Goal: Task Accomplishment & Management: Manage account settings

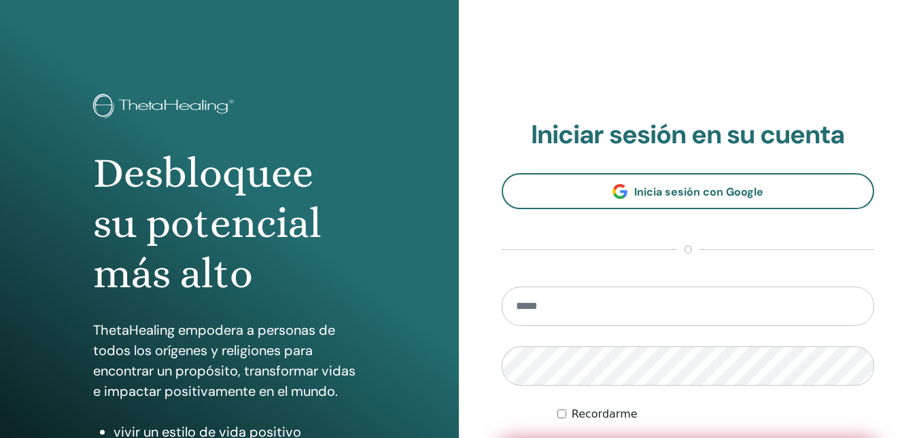
scroll to position [136, 0]
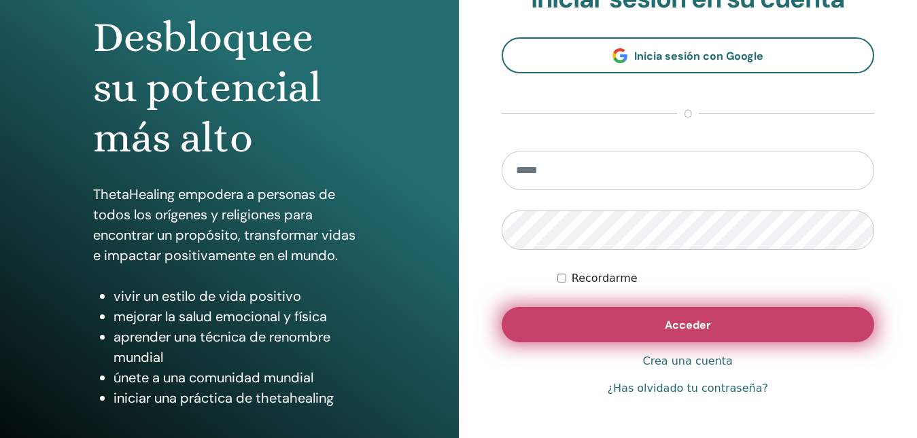
type input "**********"
click at [625, 332] on button "Acceder" at bounding box center [688, 324] width 373 height 35
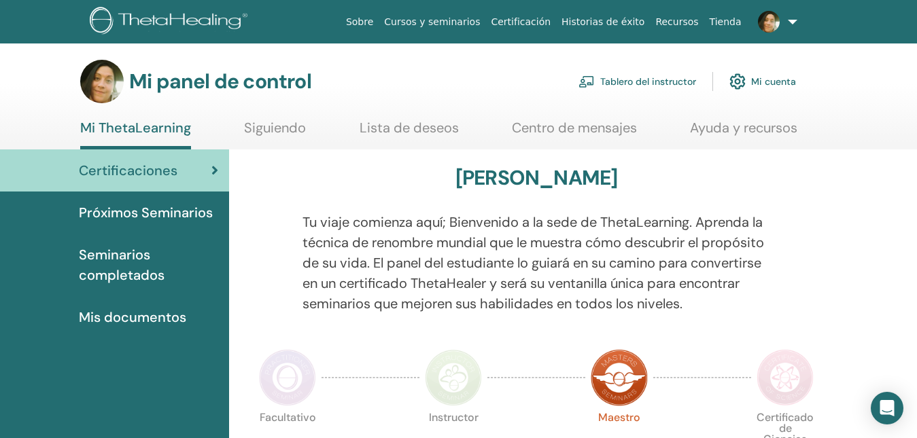
click at [658, 90] on link "Tablero del instructor" at bounding box center [637, 82] width 118 height 30
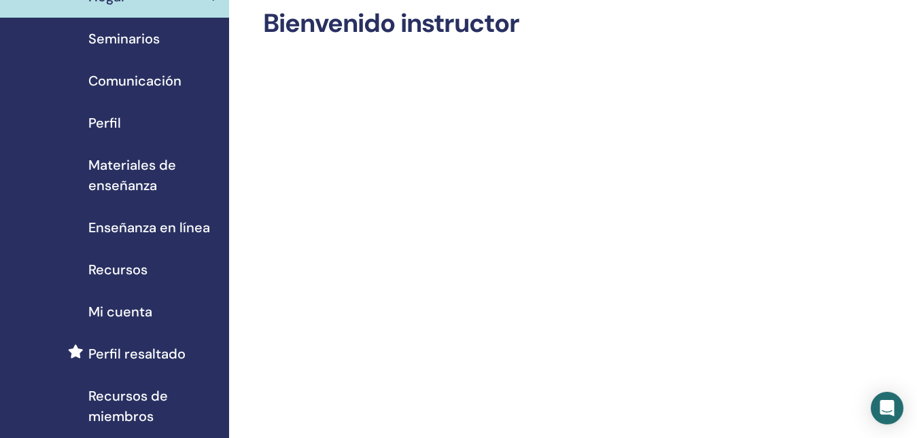
scroll to position [204, 0]
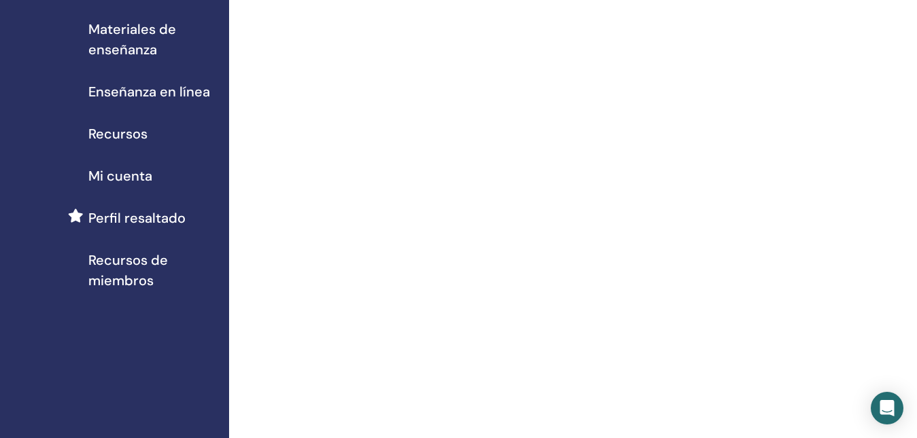
click at [147, 258] on span "Recursos de miembros" at bounding box center [153, 270] width 130 height 41
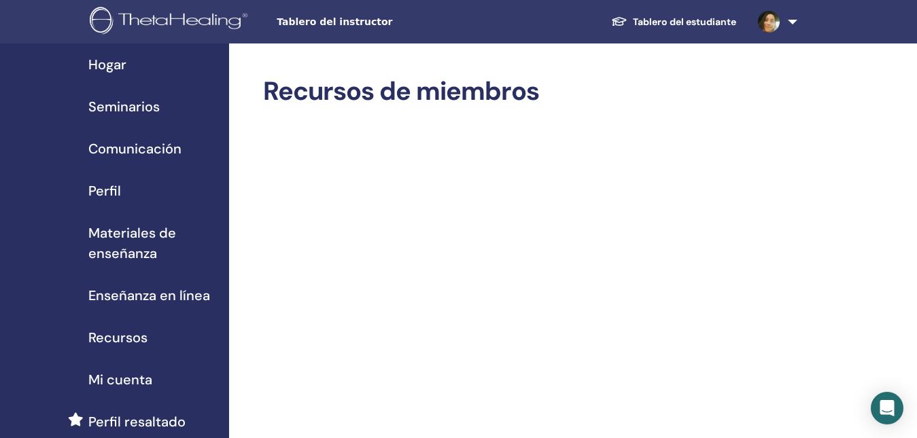
click at [115, 67] on span "Hogar" at bounding box center [107, 64] width 38 height 20
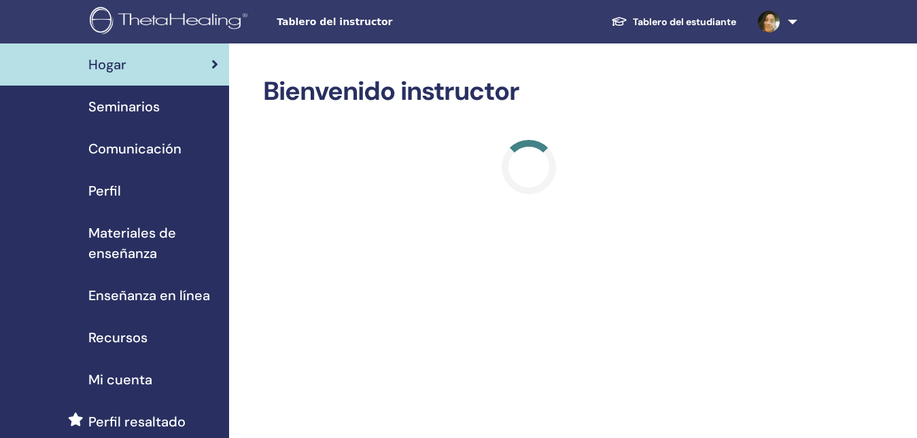
scroll to position [204, 0]
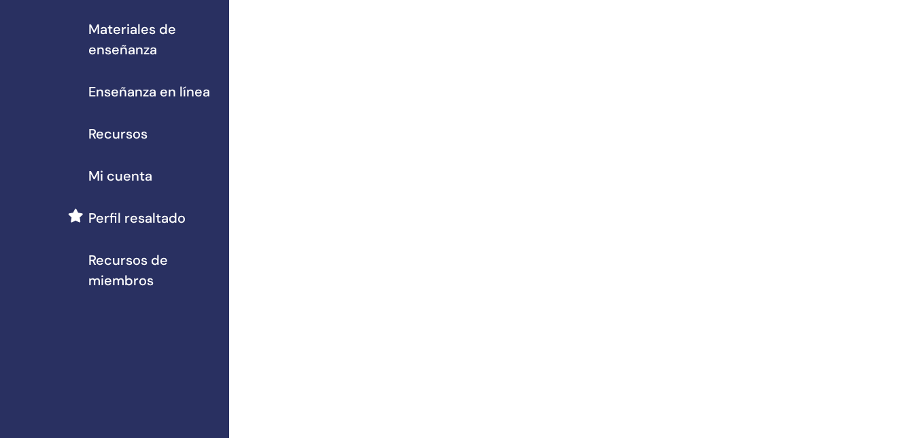
click at [173, 211] on span "Perfil resaltado" at bounding box center [136, 218] width 97 height 20
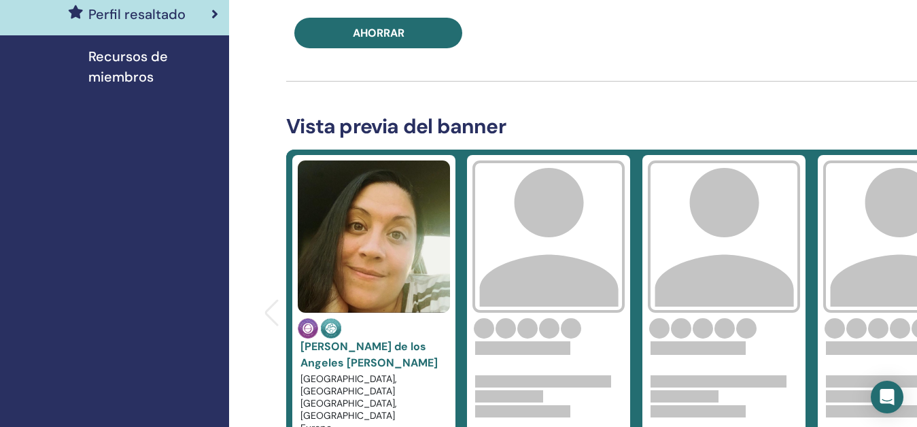
scroll to position [476, 0]
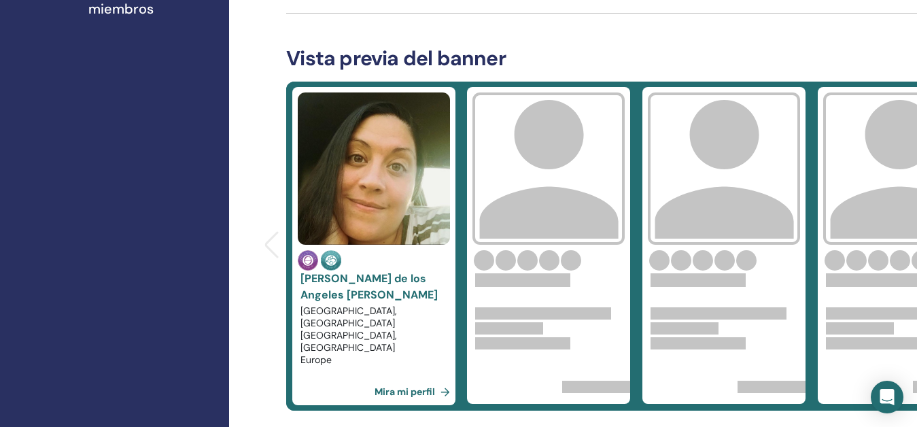
click at [417, 385] on link "Mira mi perfil" at bounding box center [414, 391] width 81 height 27
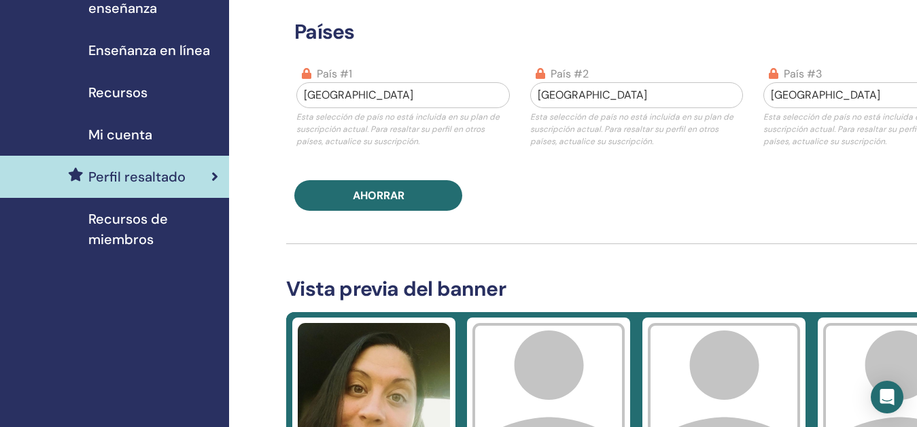
scroll to position [177, 0]
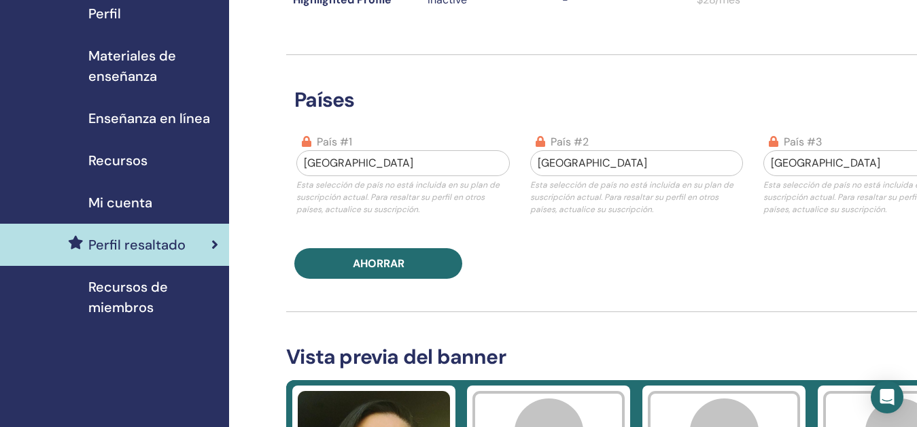
click at [131, 205] on span "Mi cuenta" at bounding box center [120, 202] width 64 height 20
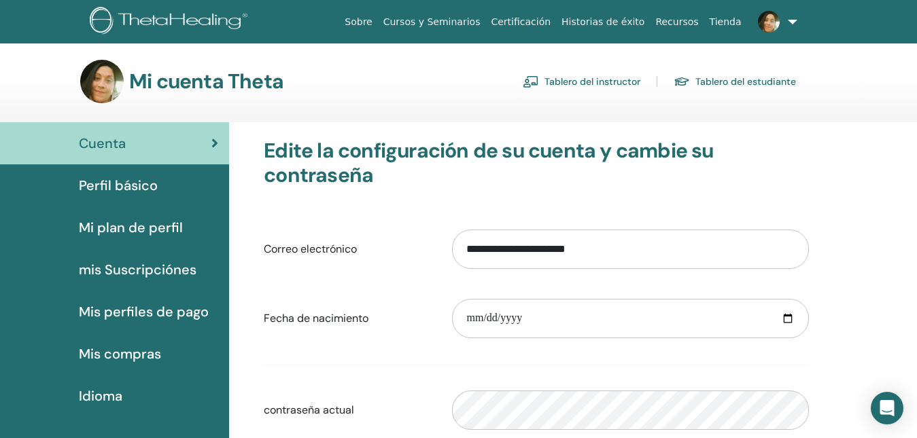
click at [130, 224] on span "Mi plan de perfil" at bounding box center [131, 227] width 104 height 20
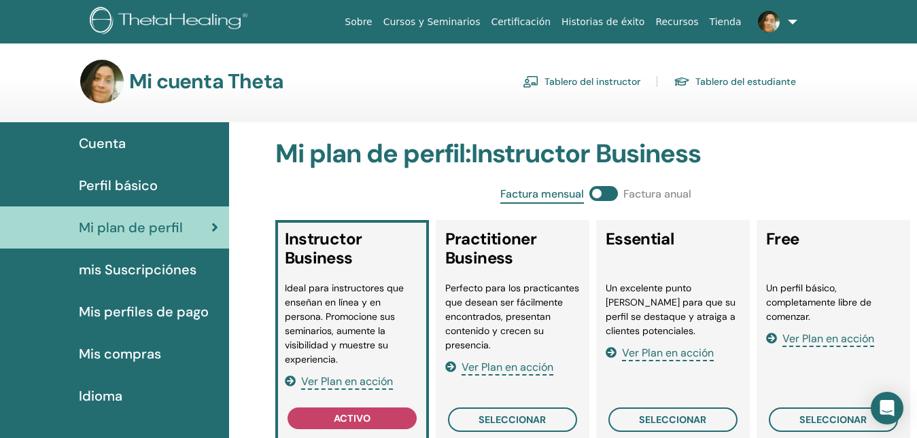
click at [151, 275] on span "mis Suscripciónes" at bounding box center [138, 270] width 118 height 20
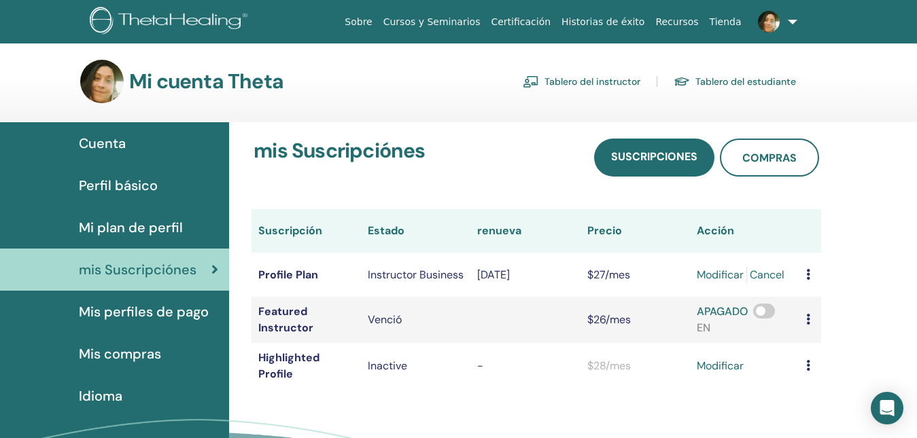
click at [811, 323] on td at bounding box center [810, 320] width 22 height 46
click at [807, 323] on icon at bounding box center [808, 319] width 4 height 11
click at [833, 352] on link "Download History" at bounding box center [856, 342] width 121 height 24
click at [138, 353] on span "Mis compras" at bounding box center [120, 354] width 82 height 20
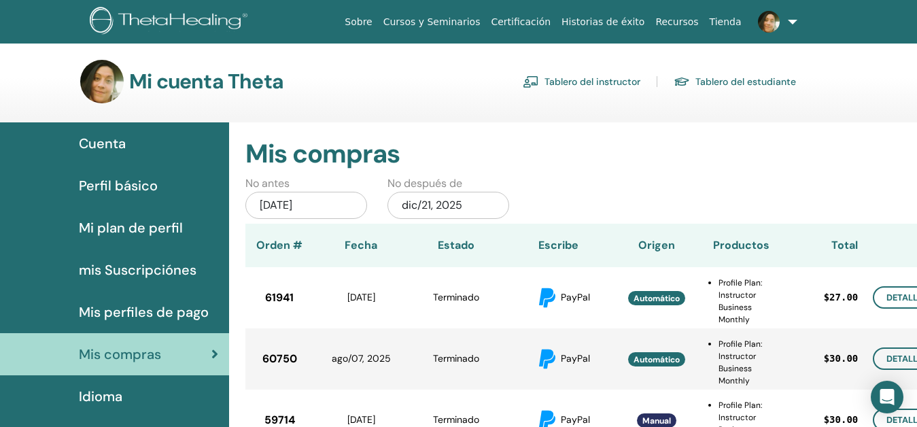
click at [120, 144] on span "Cuenta" at bounding box center [102, 143] width 47 height 20
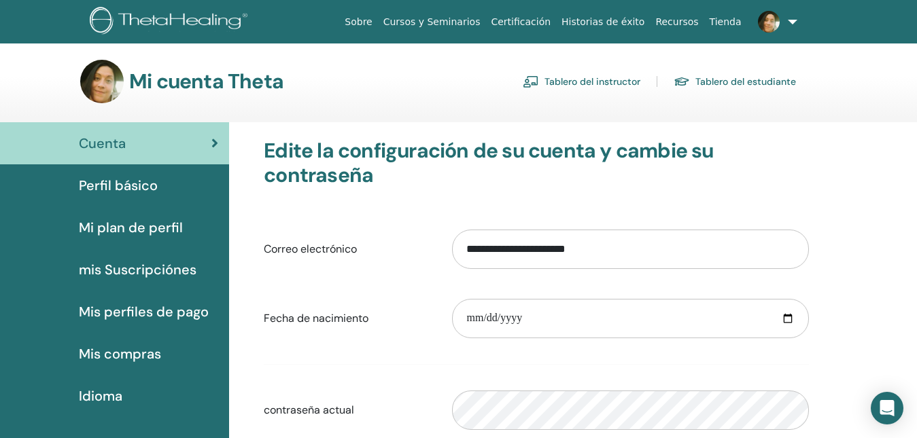
click at [116, 186] on span "Perfil básico" at bounding box center [118, 185] width 79 height 20
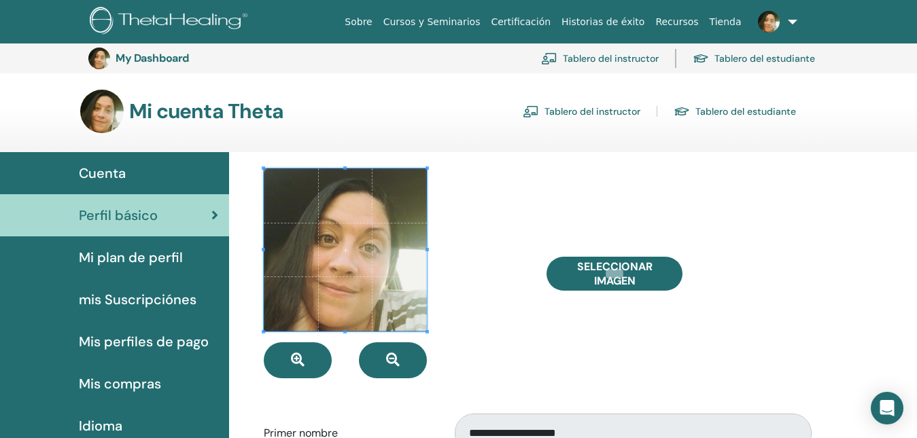
scroll to position [68, 0]
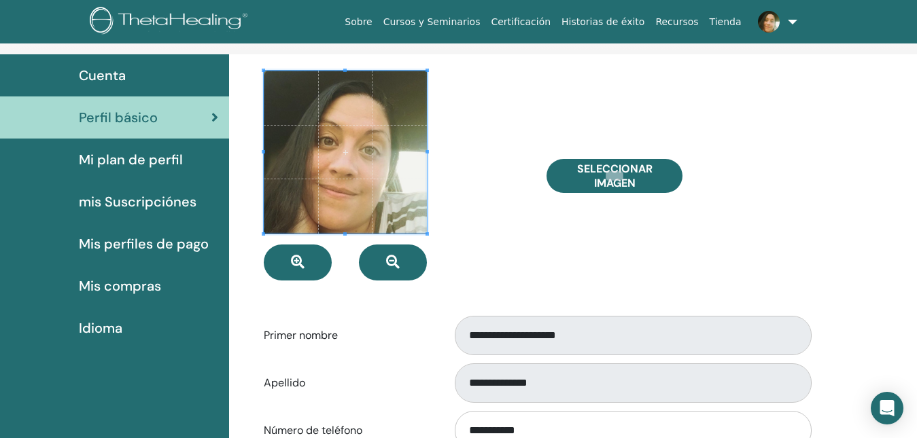
click at [163, 159] on span "Mi plan de perfil" at bounding box center [131, 160] width 104 height 20
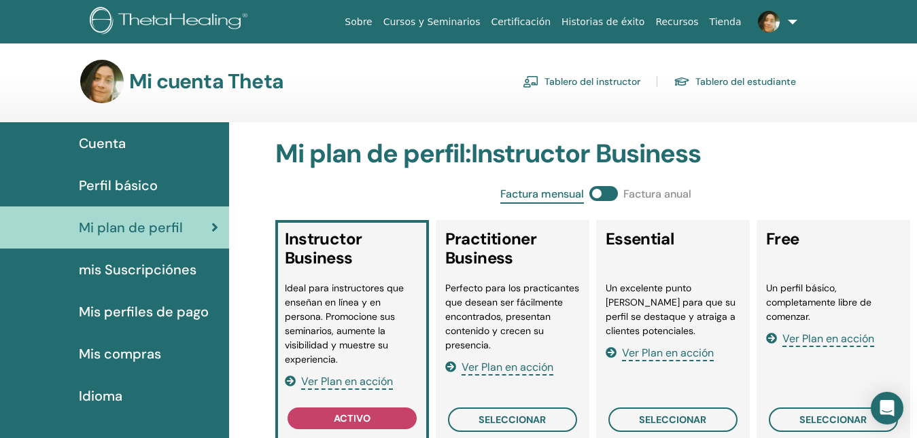
click at [159, 265] on span "mis Suscripciónes" at bounding box center [138, 270] width 118 height 20
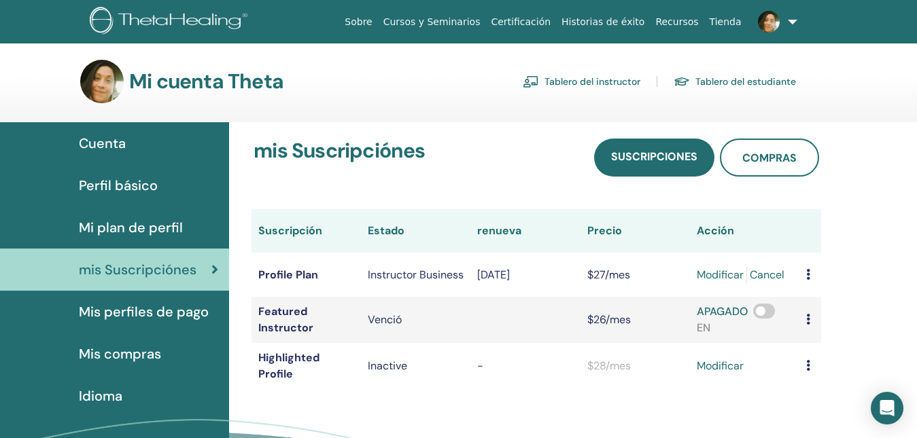
click at [569, 72] on link "Tablero del instructor" at bounding box center [582, 82] width 118 height 22
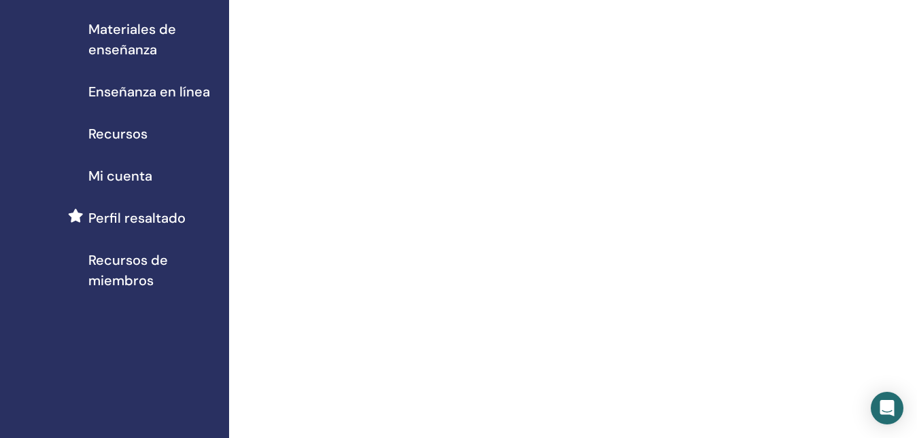
scroll to position [68, 0]
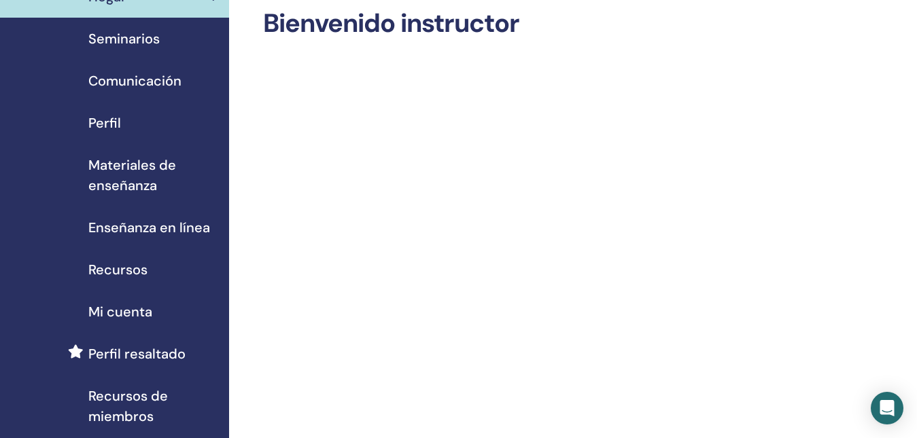
click at [118, 128] on span "Perfil" at bounding box center [104, 123] width 33 height 20
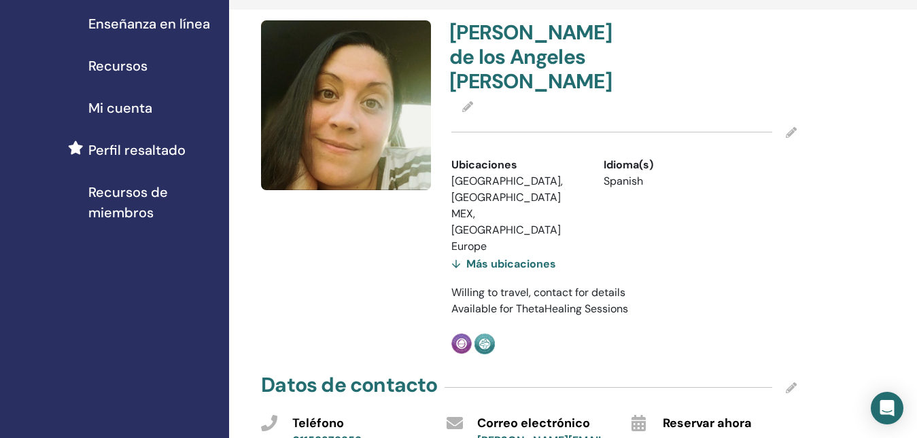
scroll to position [340, 0]
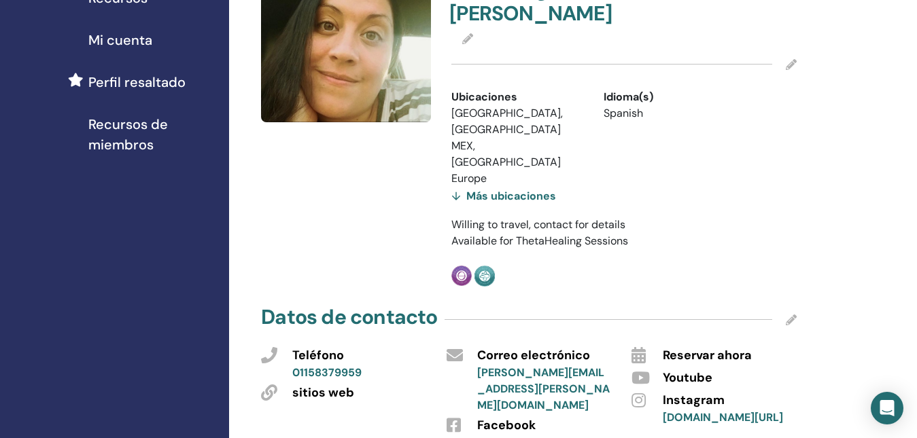
click at [792, 69] on icon at bounding box center [791, 64] width 11 height 11
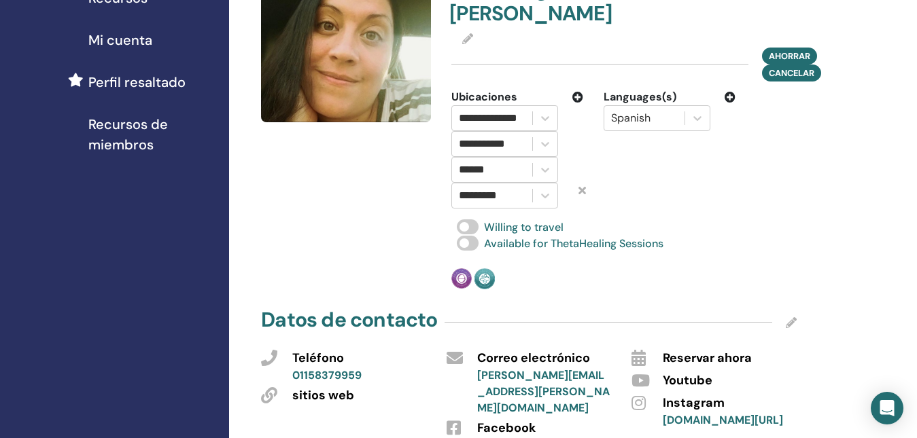
click at [578, 95] on icon at bounding box center [577, 97] width 11 height 11
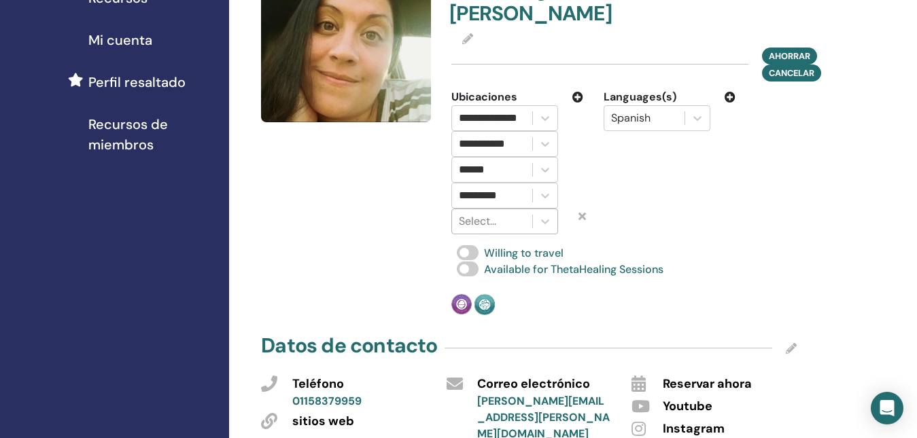
click at [501, 225] on div at bounding box center [492, 221] width 67 height 19
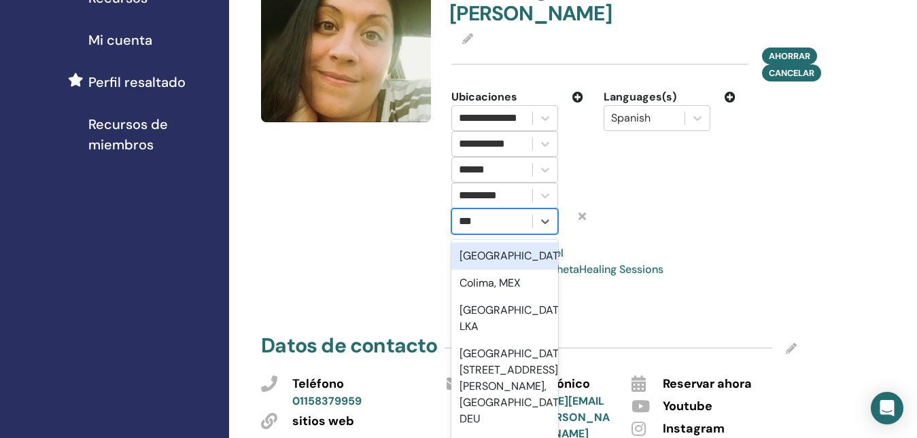
type input "****"
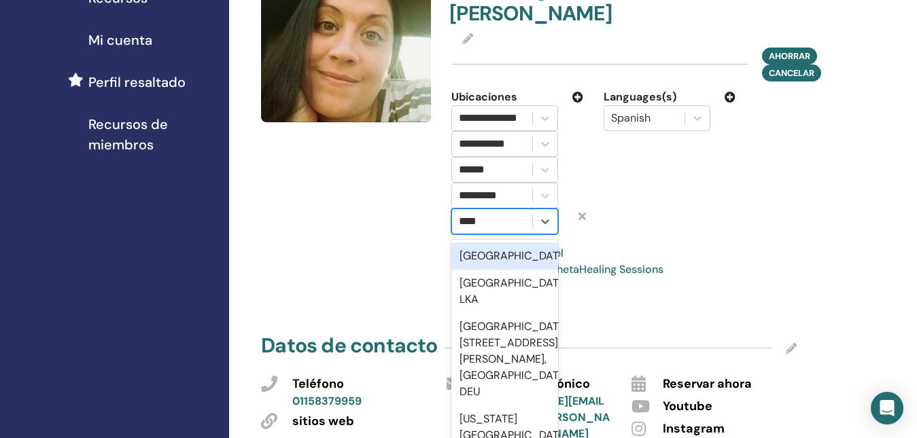
click at [507, 253] on div "[GEOGRAPHIC_DATA]" at bounding box center [504, 256] width 107 height 27
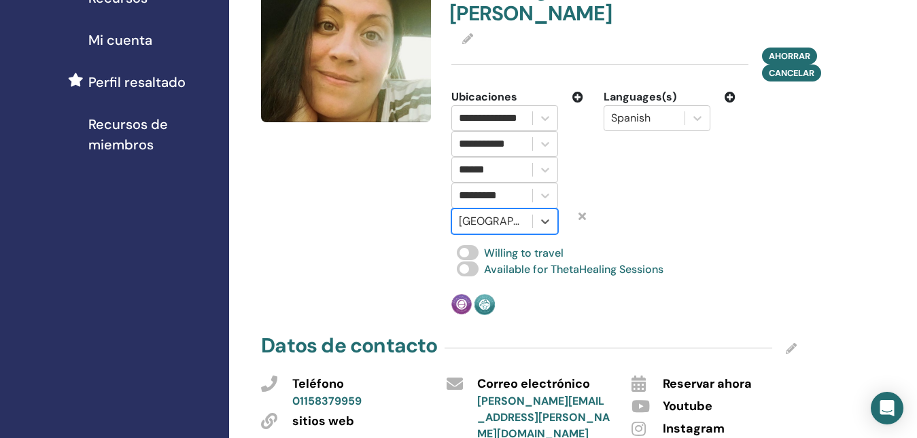
click at [710, 205] on div "Languages(s) Spanish" at bounding box center [669, 161] width 152 height 145
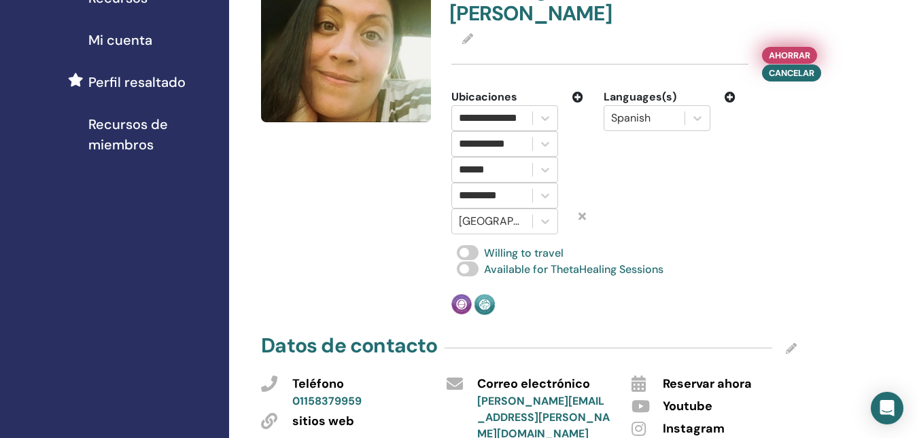
click at [783, 52] on span "Ahorrar" at bounding box center [789, 55] width 41 height 14
